Goal: Find specific page/section: Find specific page/section

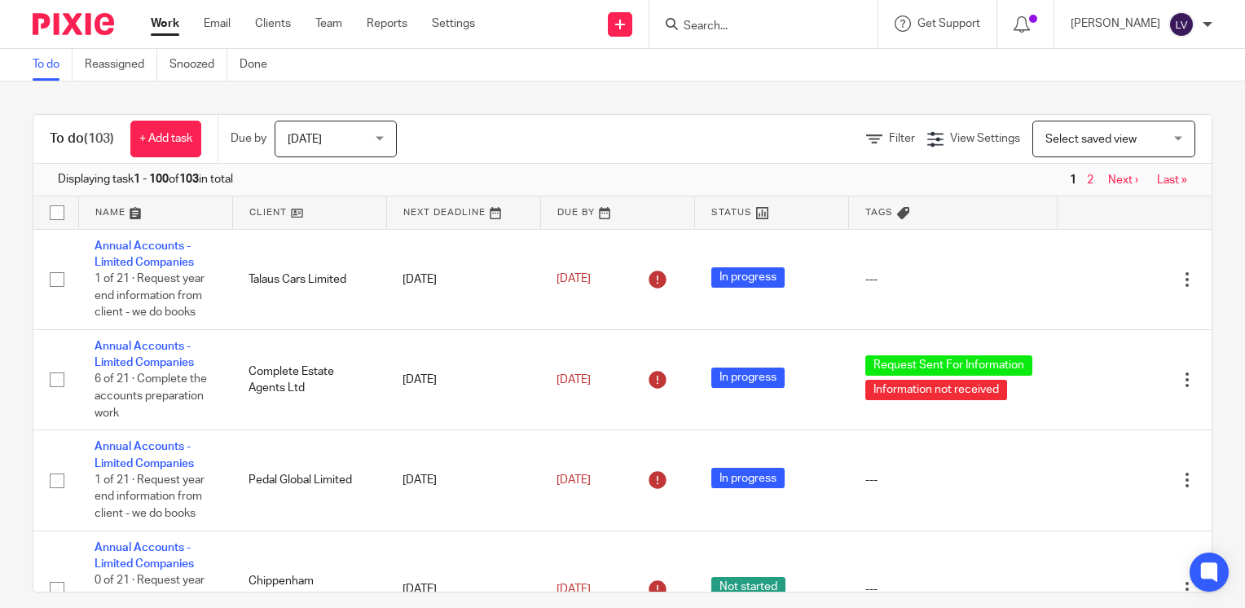
click at [761, 24] on input "Search" at bounding box center [755, 27] width 147 height 15
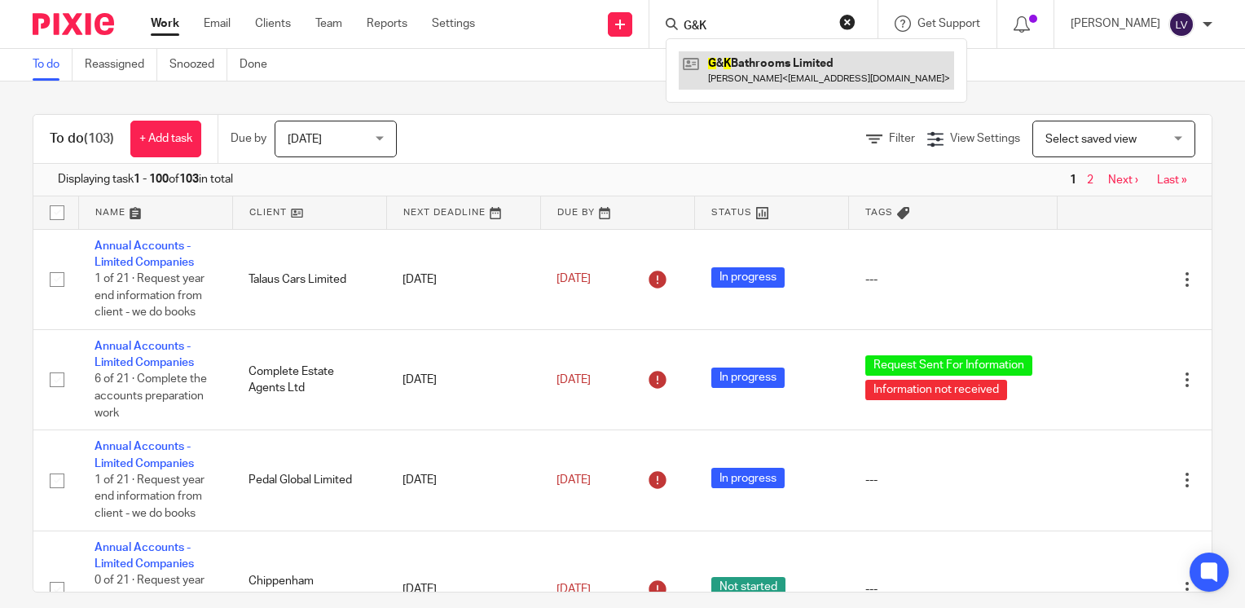
type input "G&K"
click at [824, 75] on link at bounding box center [816, 69] width 275 height 37
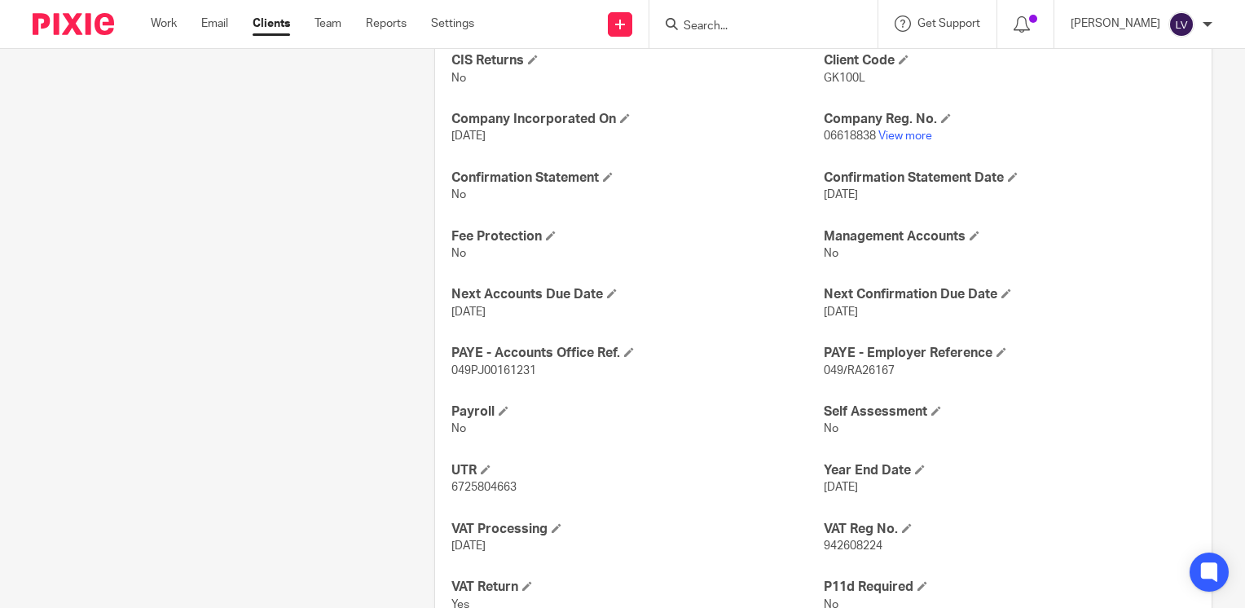
scroll to position [871, 0]
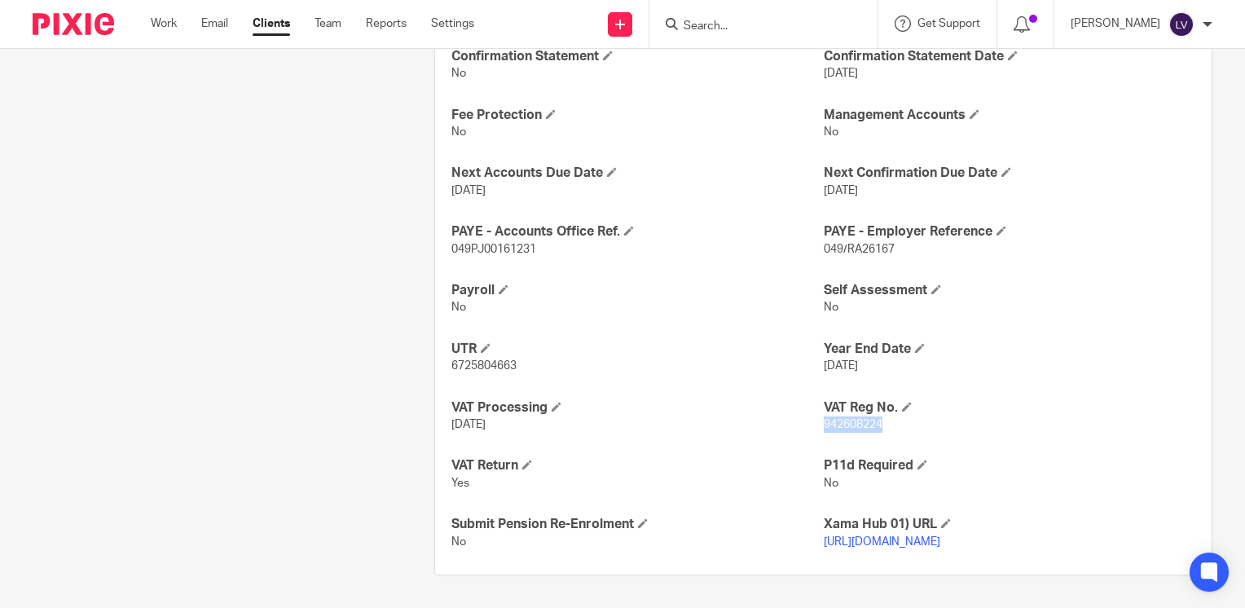
drag, startPoint x: 816, startPoint y: 407, endPoint x: 873, endPoint y: 409, distance: 57.1
click at [873, 419] on span "942608224" at bounding box center [853, 424] width 59 height 11
copy span "942608224"
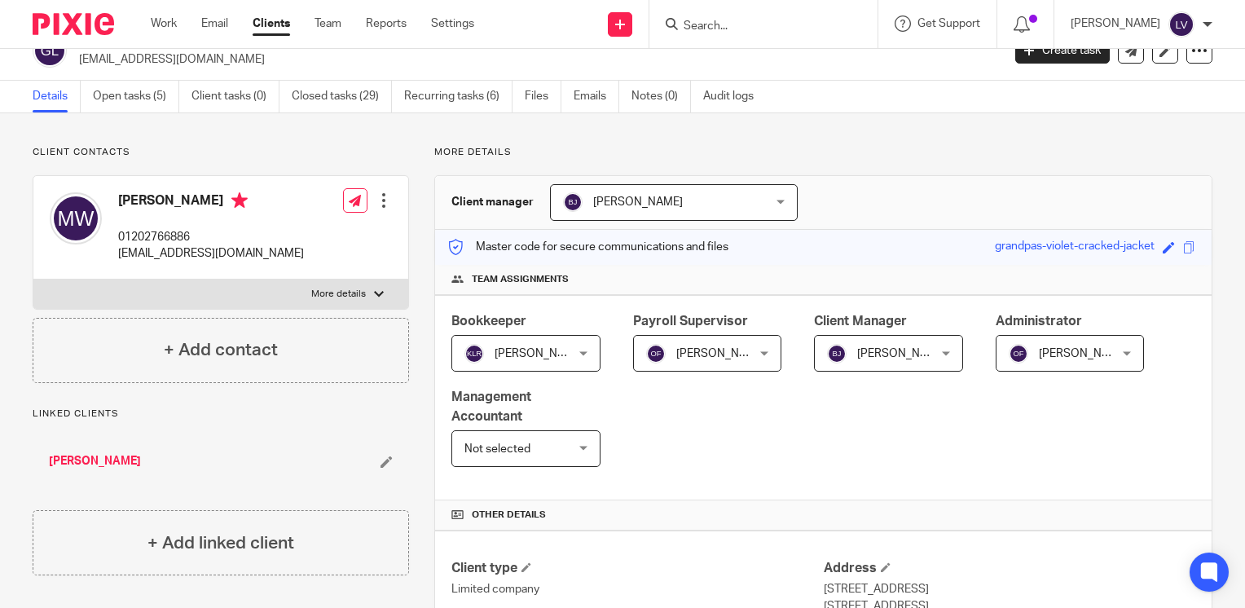
scroll to position [0, 0]
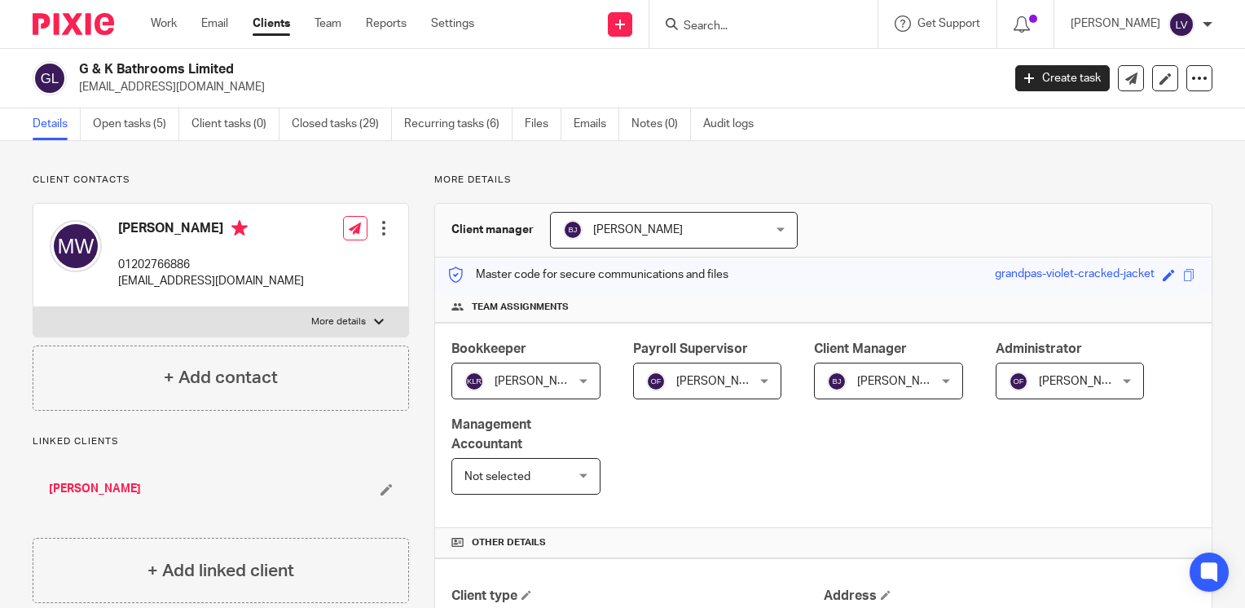
click at [794, 30] on input "Search" at bounding box center [755, 27] width 147 height 15
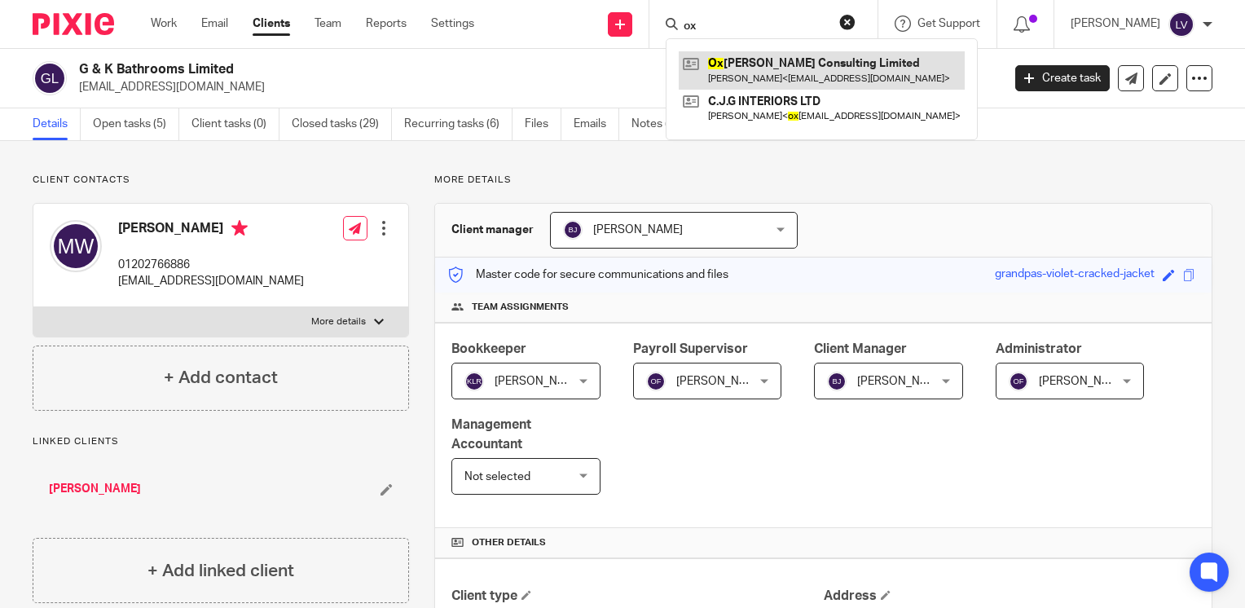
type input "ox"
click at [839, 81] on link at bounding box center [822, 69] width 286 height 37
